Goal: Task Accomplishment & Management: Manage account settings

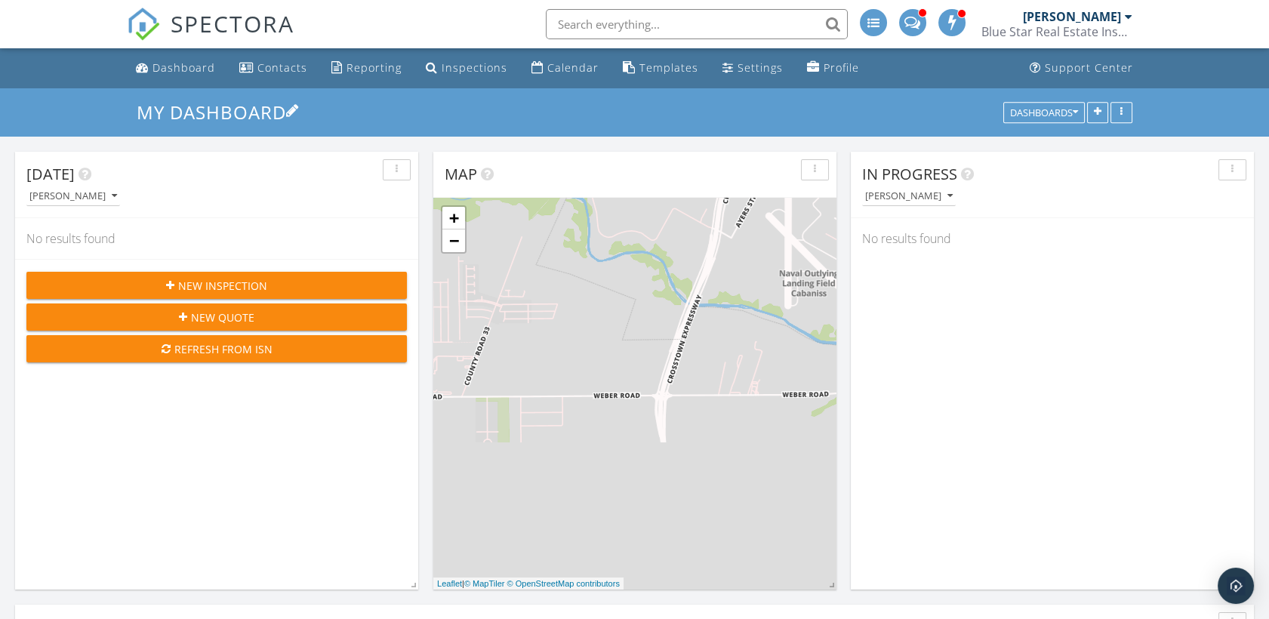
scroll to position [1401, 1296]
click at [562, 60] on div "Calendar" at bounding box center [572, 67] width 51 height 14
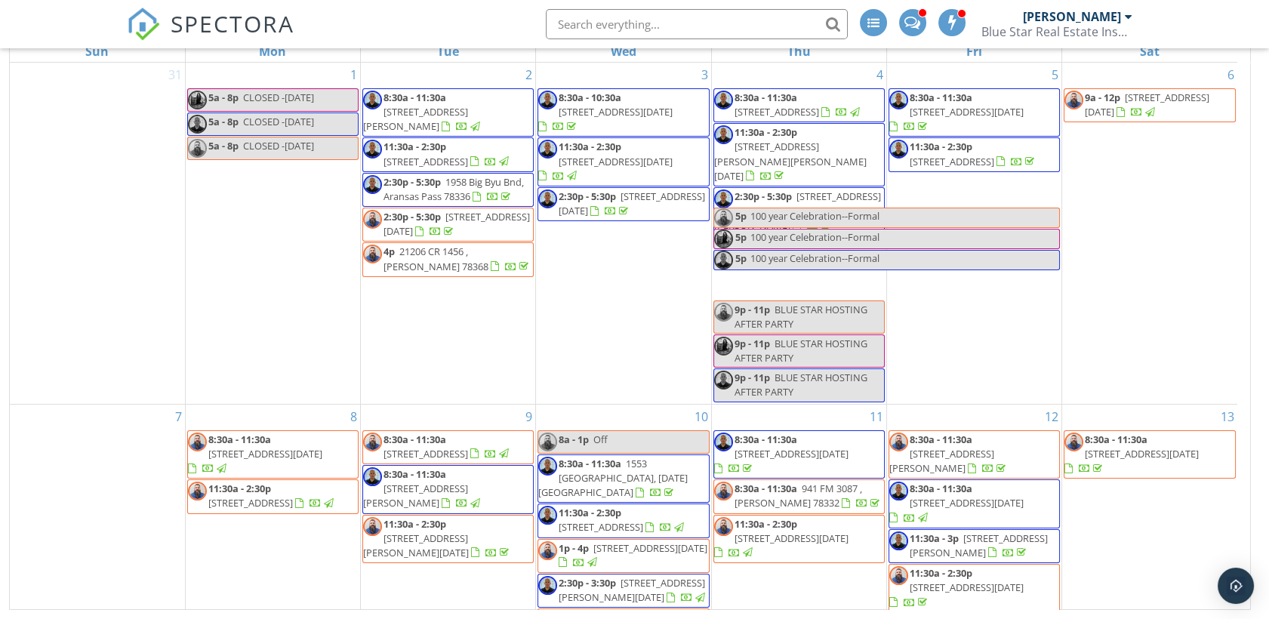
scroll to position [683, 0]
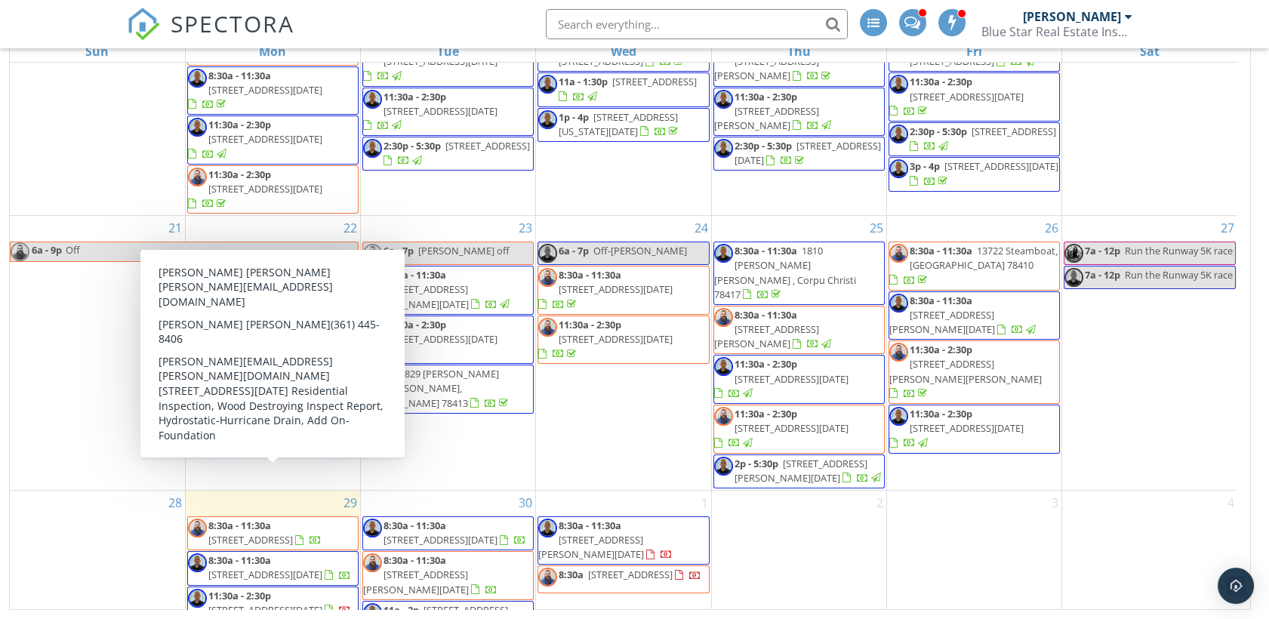
click at [87, 491] on div "28" at bounding box center [97, 624] width 175 height 266
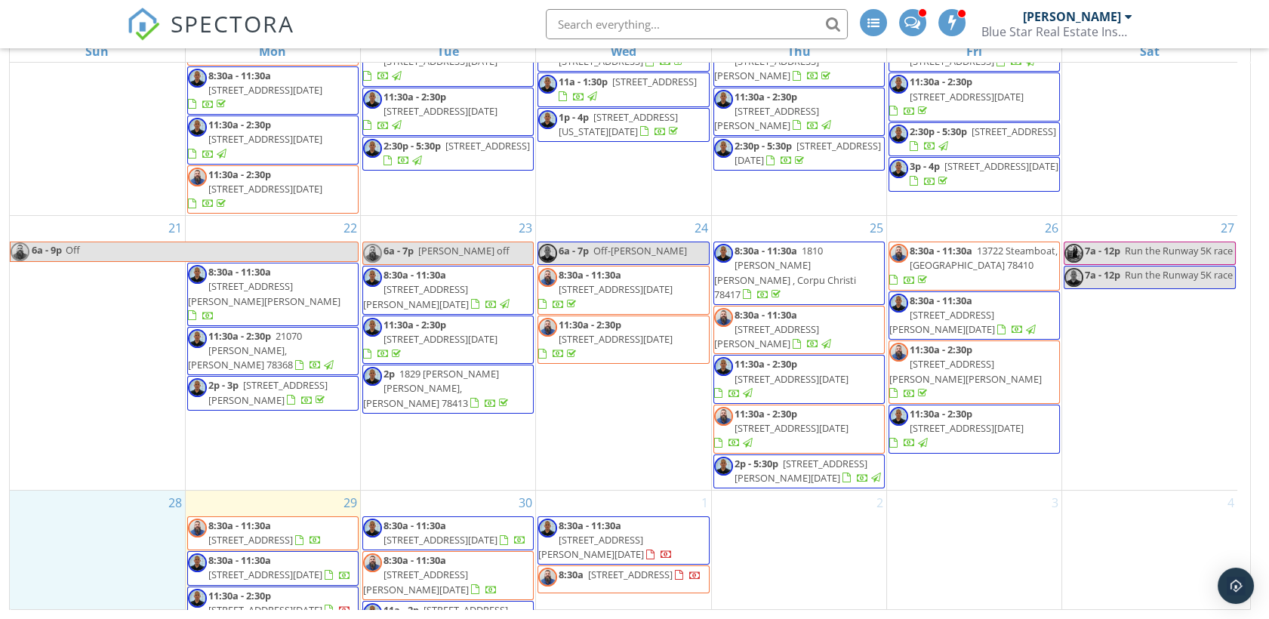
click at [301, 519] on span "8:30a - 11:30a 1240 Redfish Dr, Riviera 78379" at bounding box center [273, 533] width 170 height 29
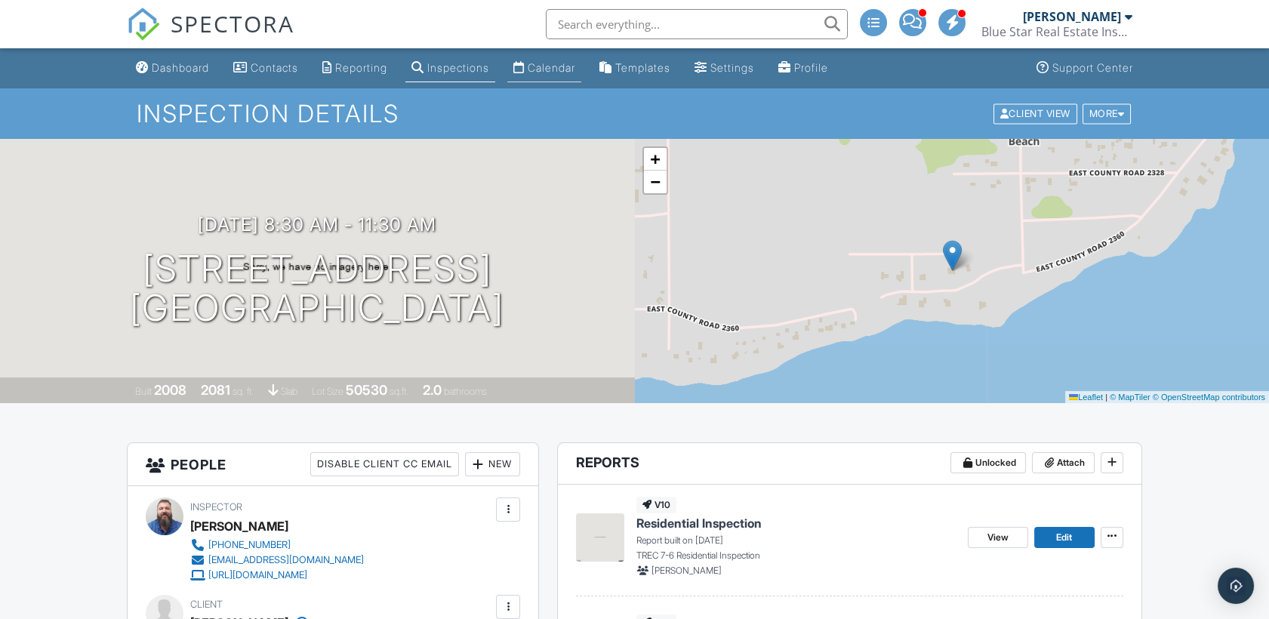
click at [575, 65] on div "Calendar" at bounding box center [552, 67] width 48 height 13
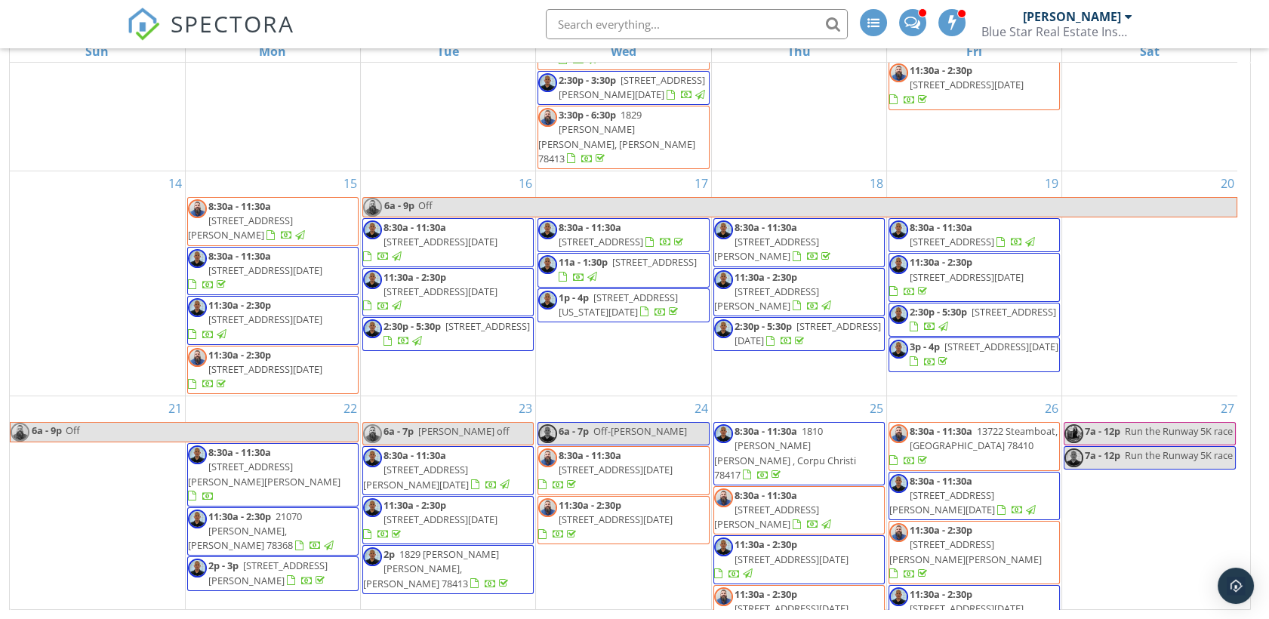
scroll to position [683, 0]
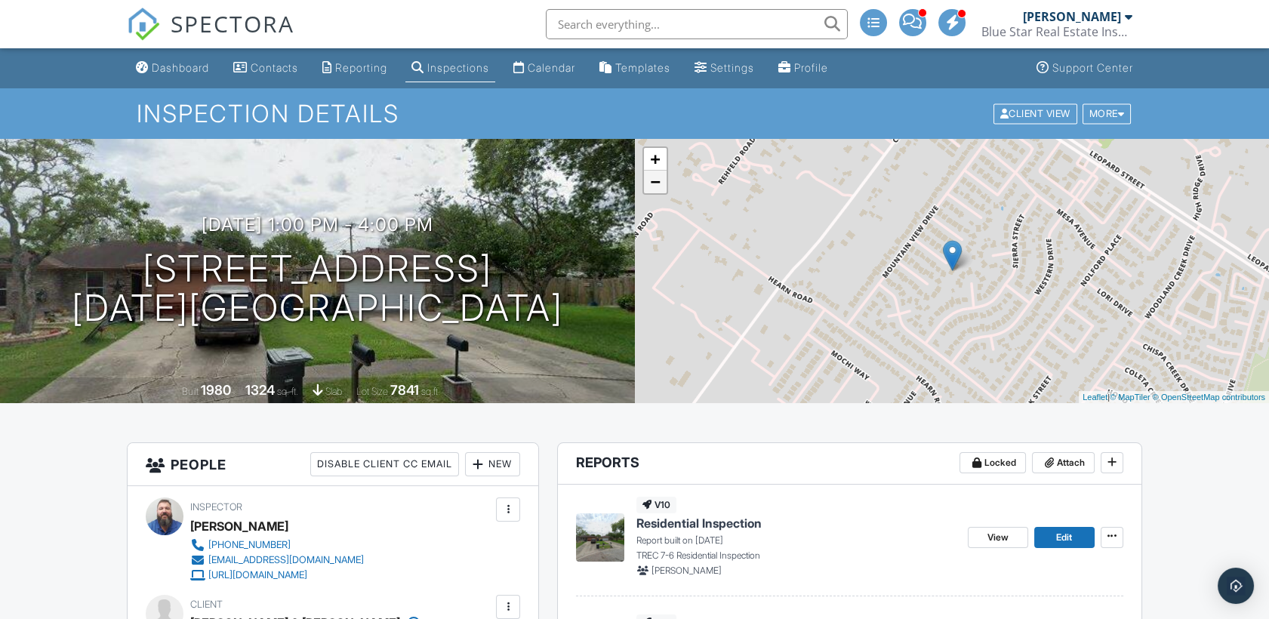
click at [657, 190] on link "−" at bounding box center [655, 182] width 23 height 23
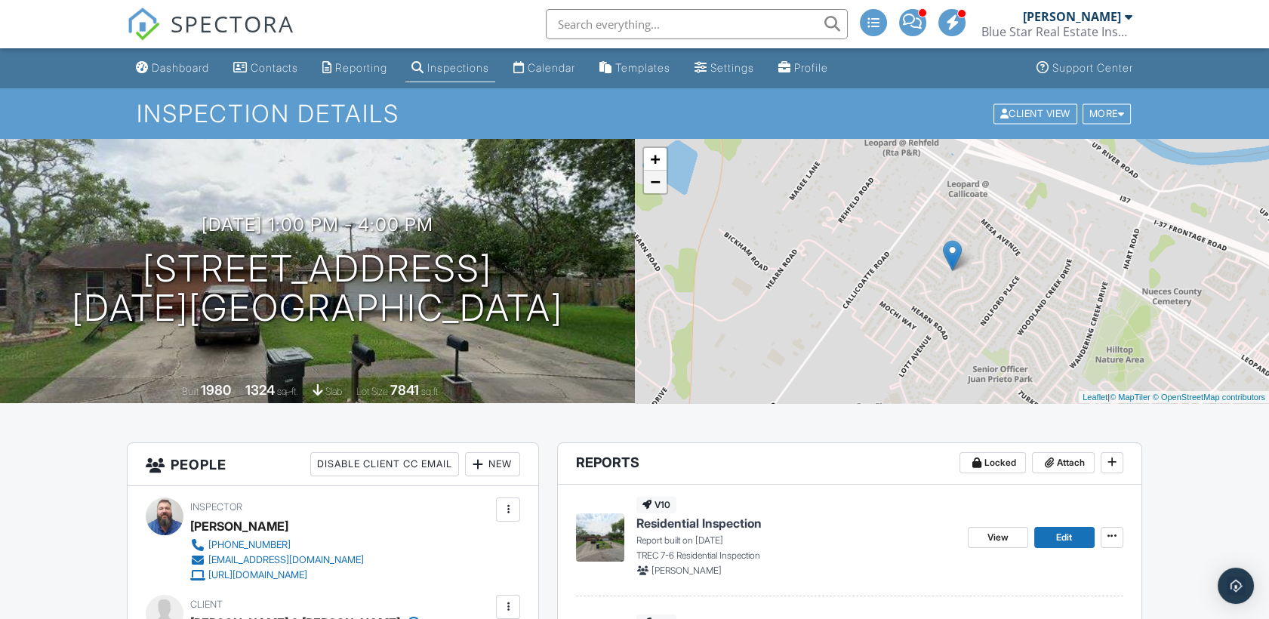
click at [657, 190] on link "−" at bounding box center [655, 182] width 23 height 23
